Goal: Find specific page/section: Find specific page/section

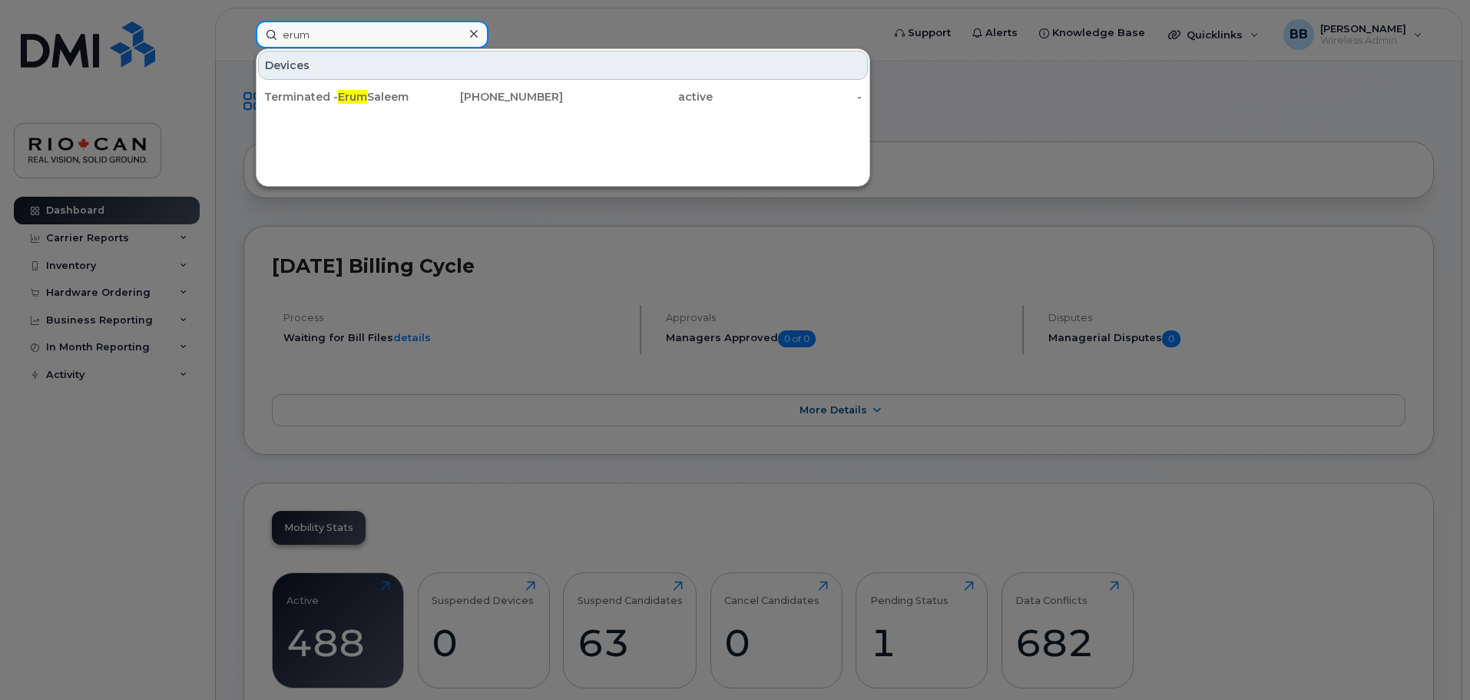
click at [340, 30] on input "erum" at bounding box center [372, 35] width 233 height 28
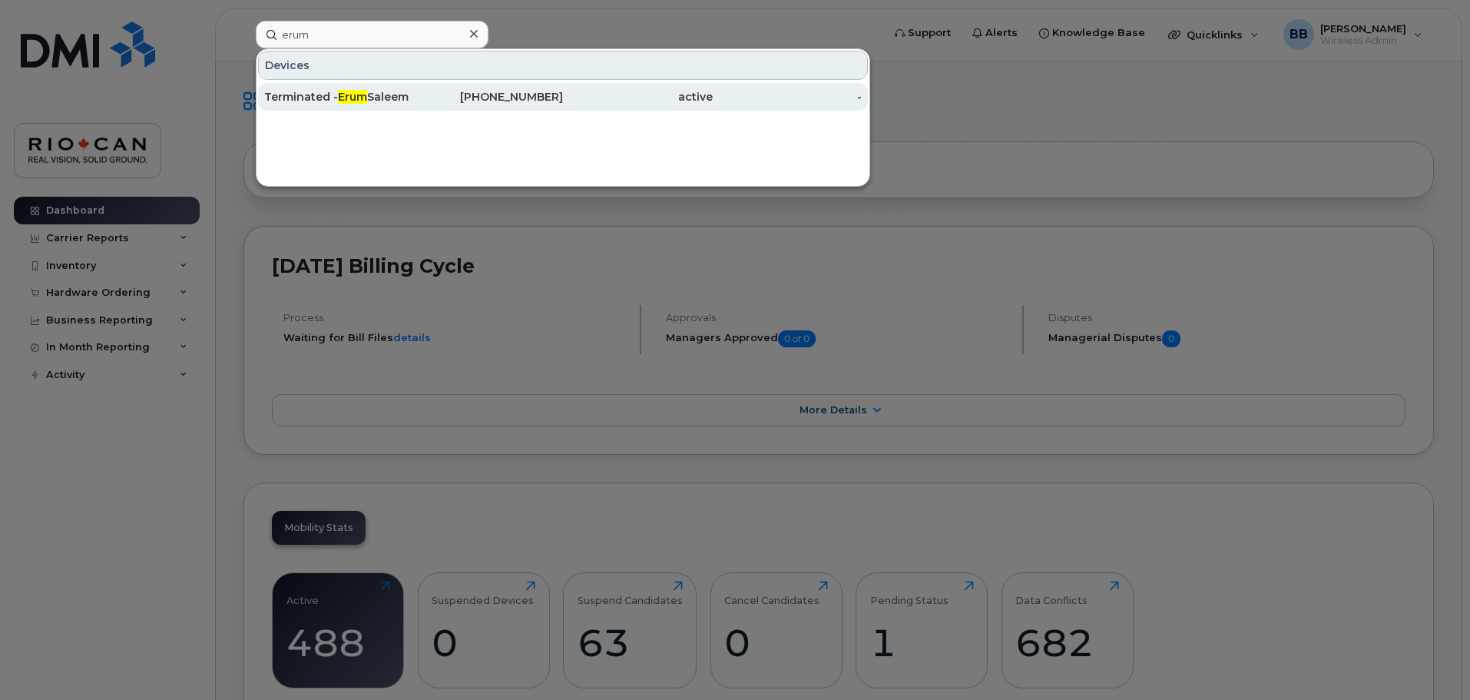
drag, startPoint x: 357, startPoint y: 92, endPoint x: 356, endPoint y: 101, distance: 9.3
click at [357, 92] on span "Erum" at bounding box center [352, 97] width 29 height 14
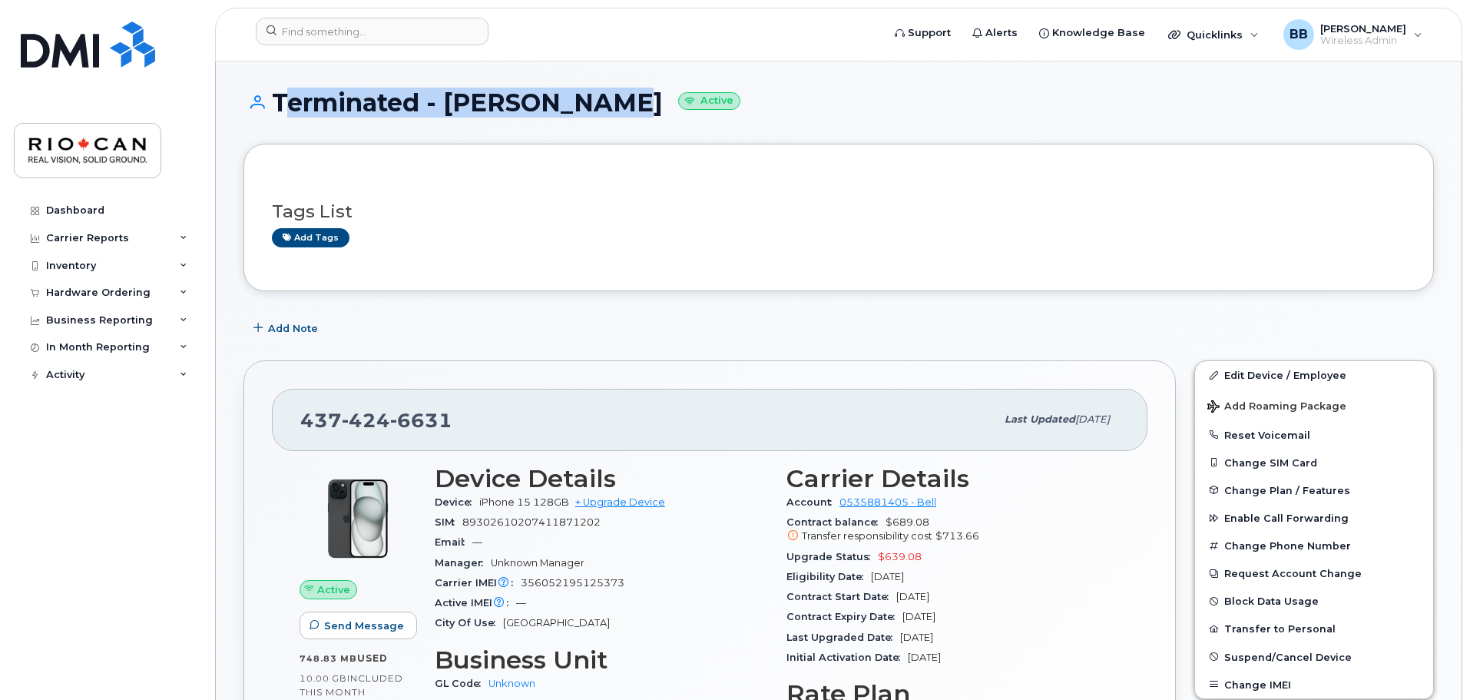
drag, startPoint x: 614, startPoint y: 104, endPoint x: 271, endPoint y: 94, distance: 342.8
click at [271, 94] on h1 "Terminated - [PERSON_NAME] Active" at bounding box center [839, 102] width 1191 height 27
copy h1 "Terminated - [PERSON_NAME]"
